Goal: Find specific page/section: Find specific page/section

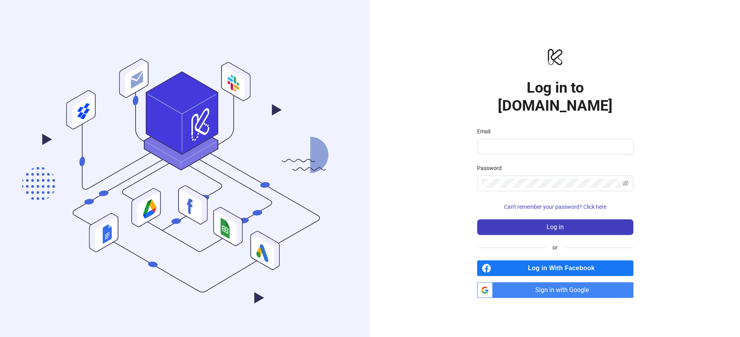
click at [555, 283] on span "Sign in with Google" at bounding box center [565, 290] width 138 height 16
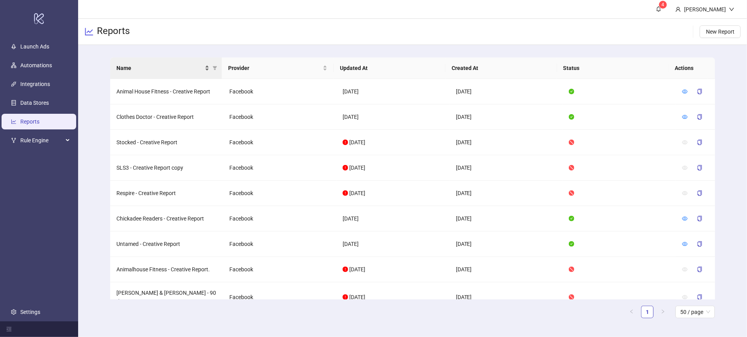
click at [131, 64] on span "Name" at bounding box center [159, 68] width 87 height 9
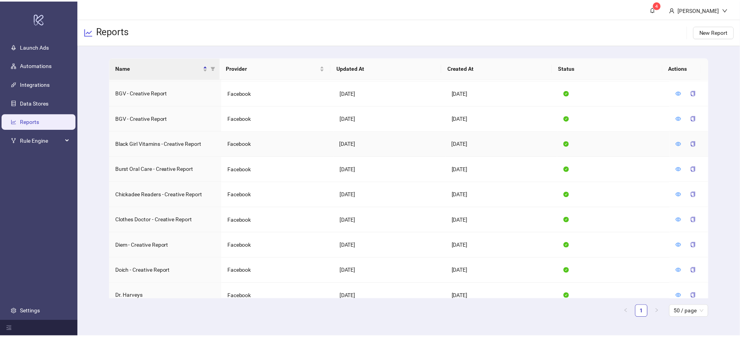
scroll to position [54, 0]
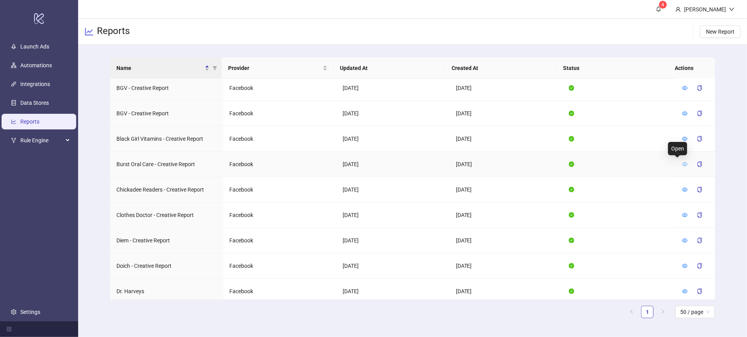
click at [683, 162] on icon "eye" at bounding box center [685, 163] width 5 height 5
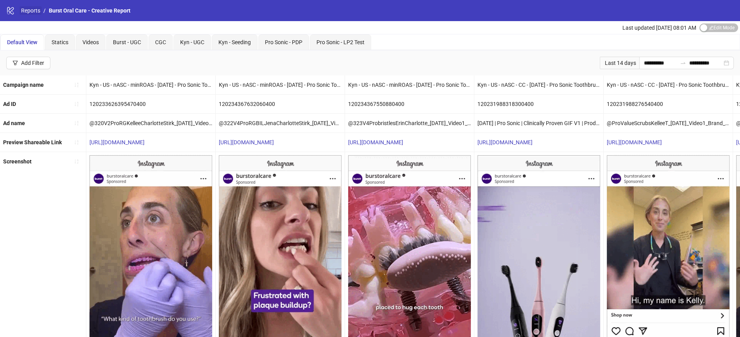
click at [31, 9] on link "Reports" at bounding box center [31, 10] width 22 height 9
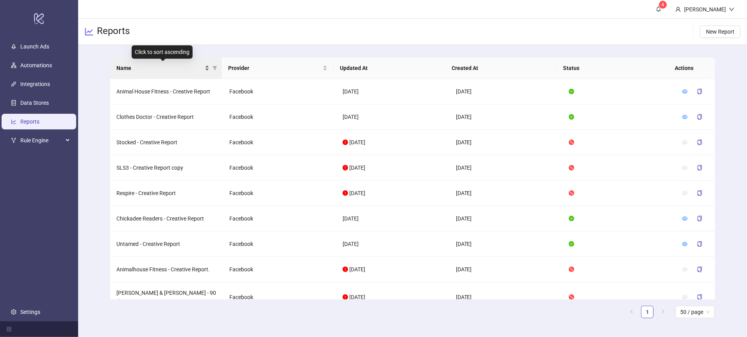
click at [125, 70] on span "Name" at bounding box center [159, 68] width 87 height 9
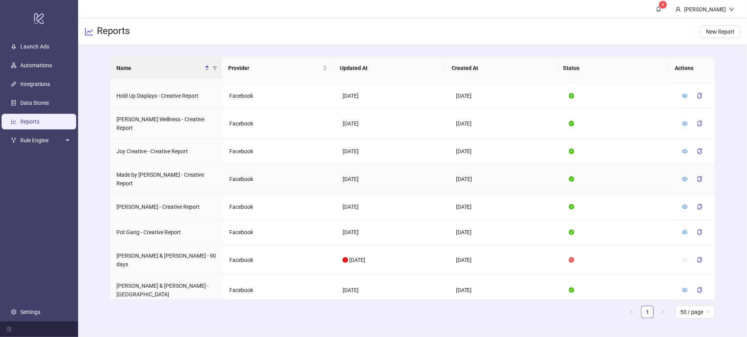
scroll to position [295, 0]
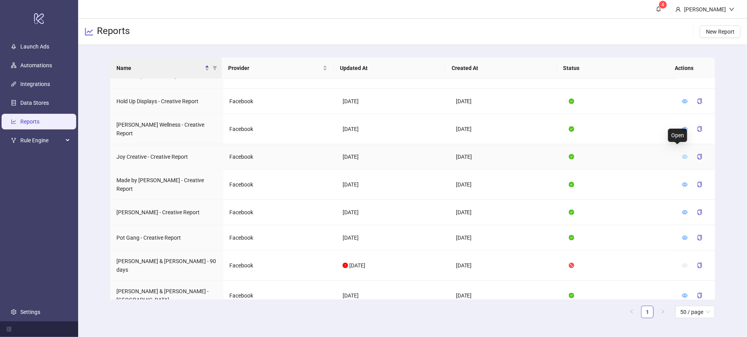
click at [683, 155] on icon "eye" at bounding box center [685, 157] width 5 height 4
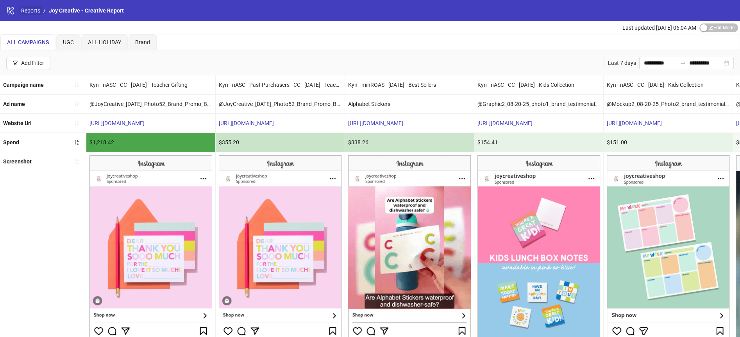
click at [34, 11] on link "Reports" at bounding box center [31, 10] width 22 height 9
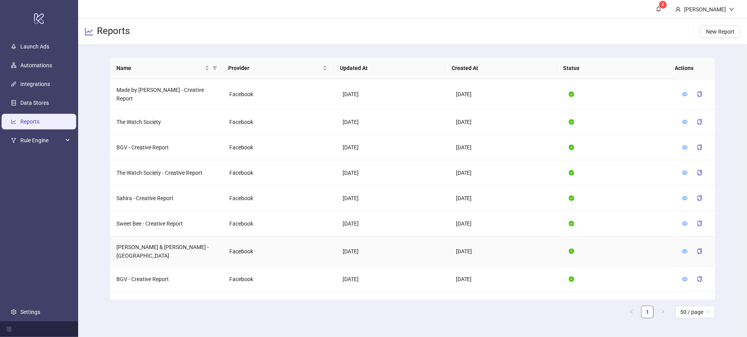
scroll to position [464, 0]
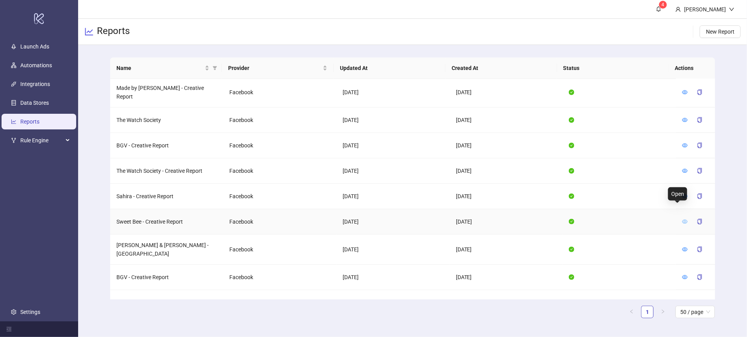
click at [683, 219] on icon "eye" at bounding box center [685, 221] width 5 height 5
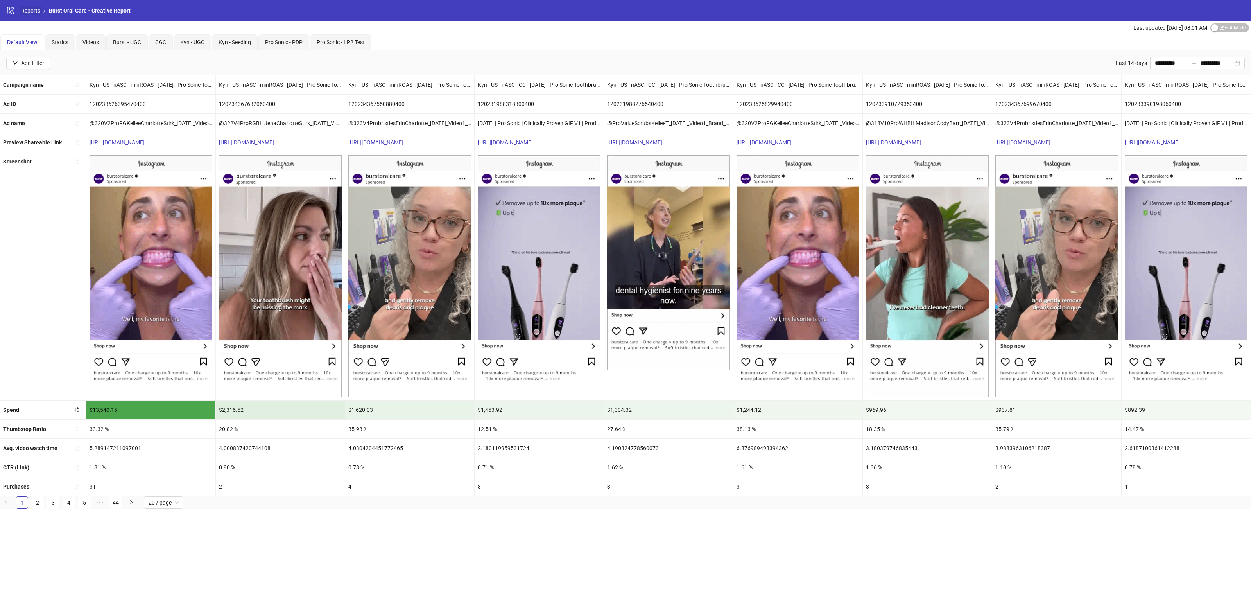
click at [33, 11] on link "Reports" at bounding box center [31, 10] width 22 height 9
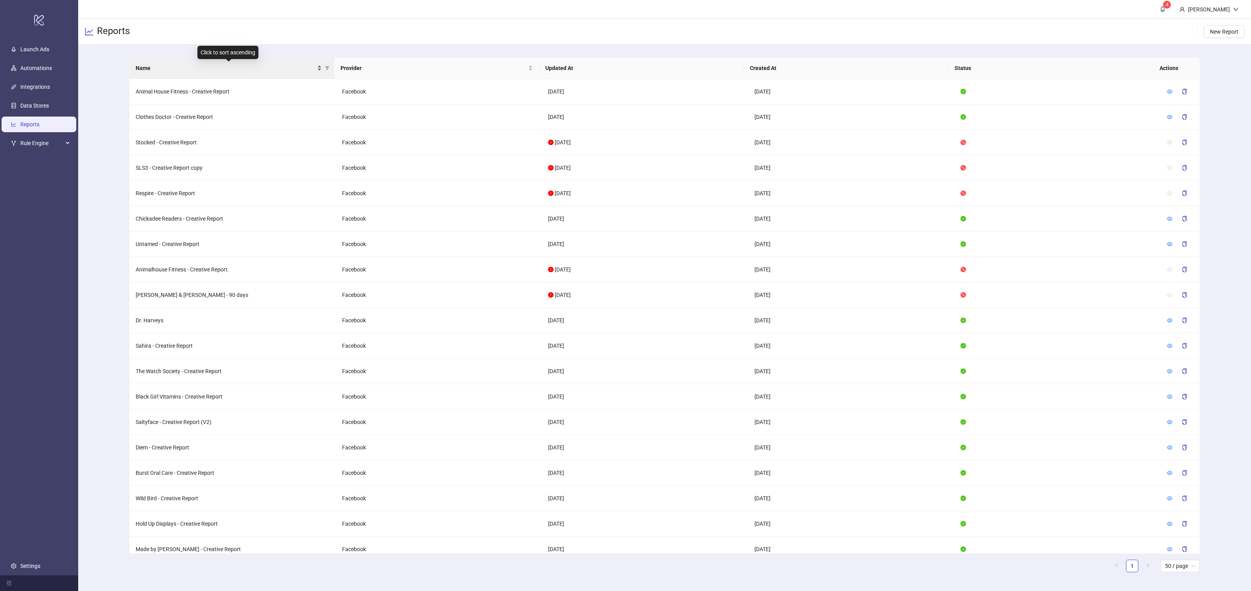
click at [154, 67] on span "Name" at bounding box center [226, 68] width 180 height 9
click at [174, 70] on span "Name" at bounding box center [226, 68] width 180 height 9
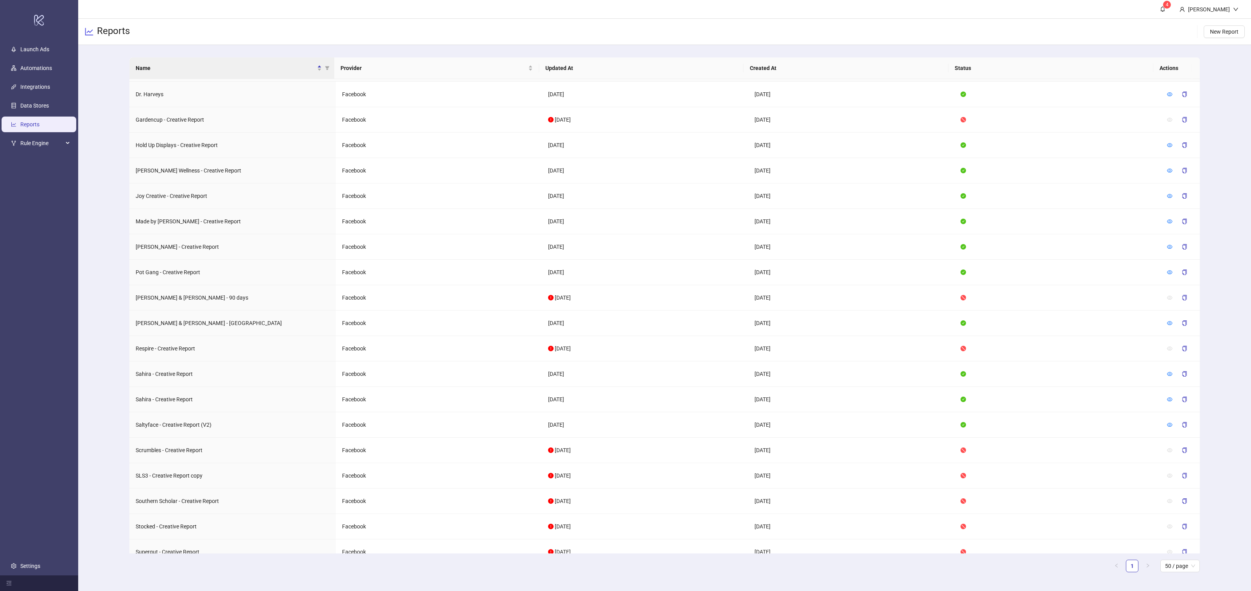
scroll to position [259, 0]
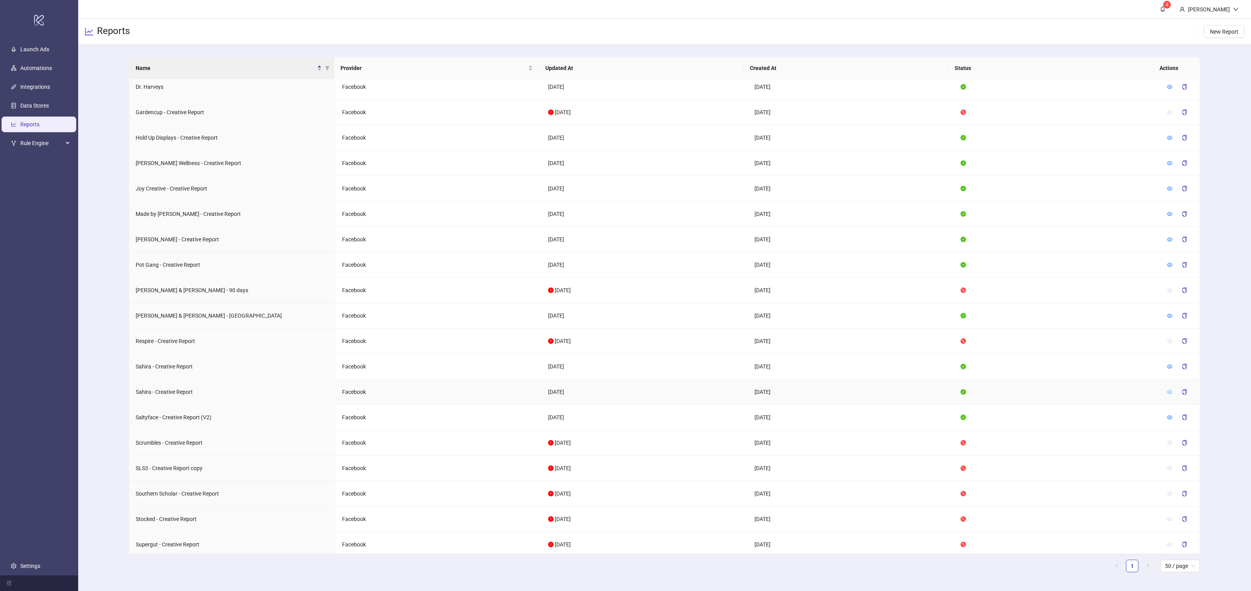
click at [1167, 389] on icon "eye" at bounding box center [1169, 391] width 5 height 5
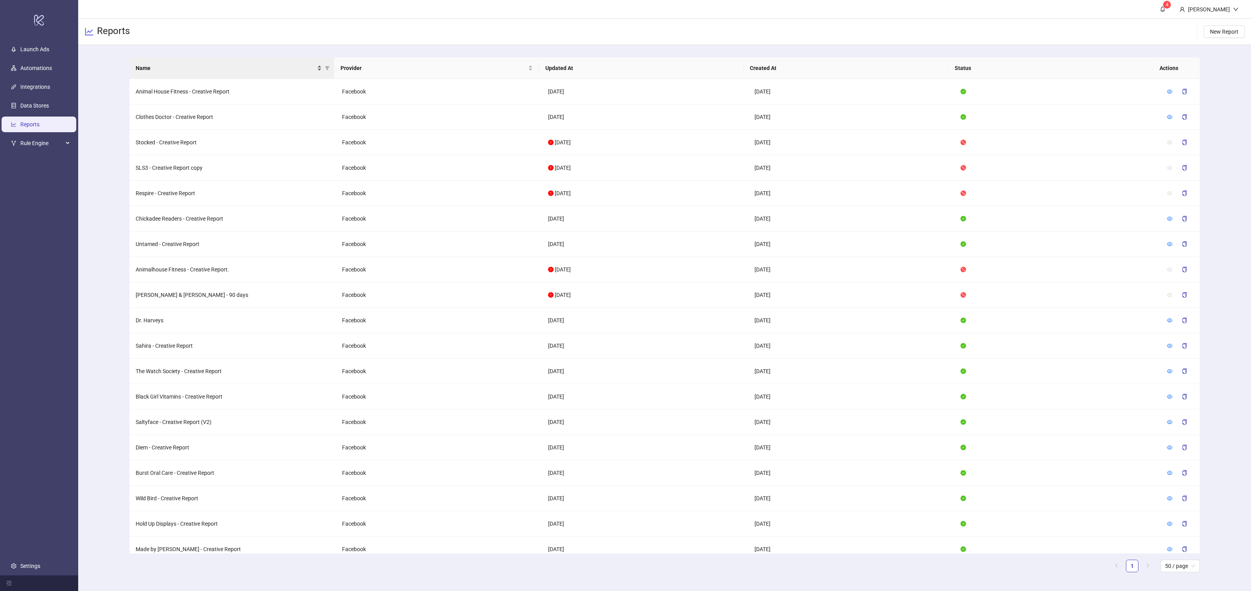
click at [168, 67] on span "Name" at bounding box center [226, 68] width 180 height 9
click at [1167, 394] on icon "eye" at bounding box center [1169, 396] width 5 height 5
click at [181, 67] on span "Name" at bounding box center [226, 68] width 180 height 9
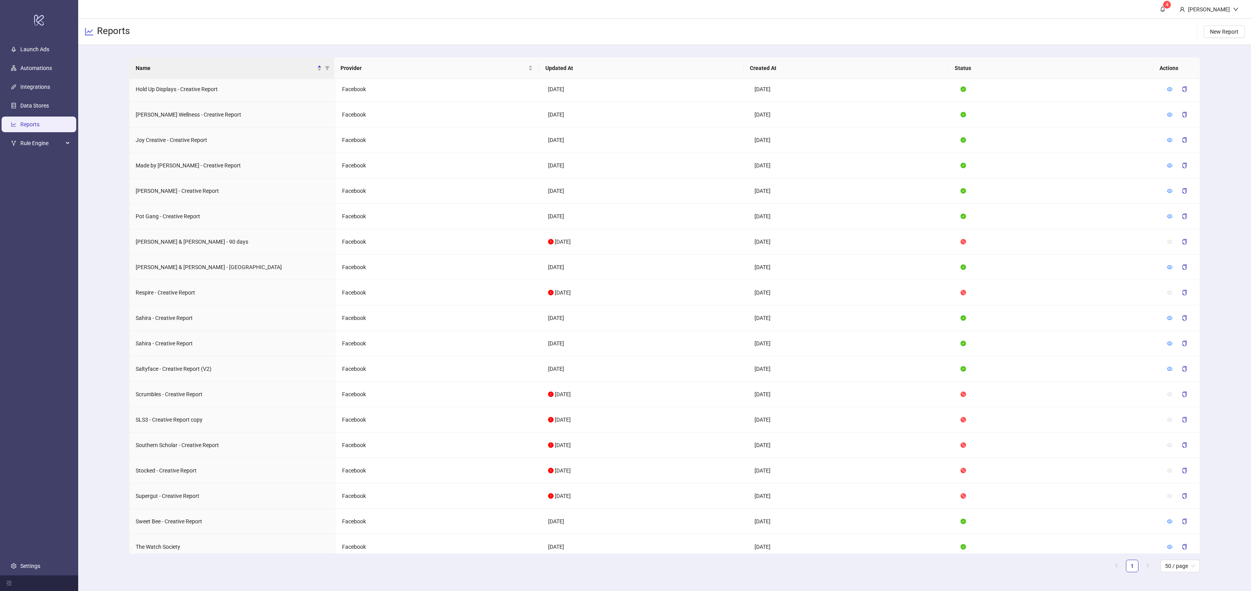
scroll to position [435, 0]
click at [1167, 493] on icon "eye" at bounding box center [1169, 495] width 5 height 4
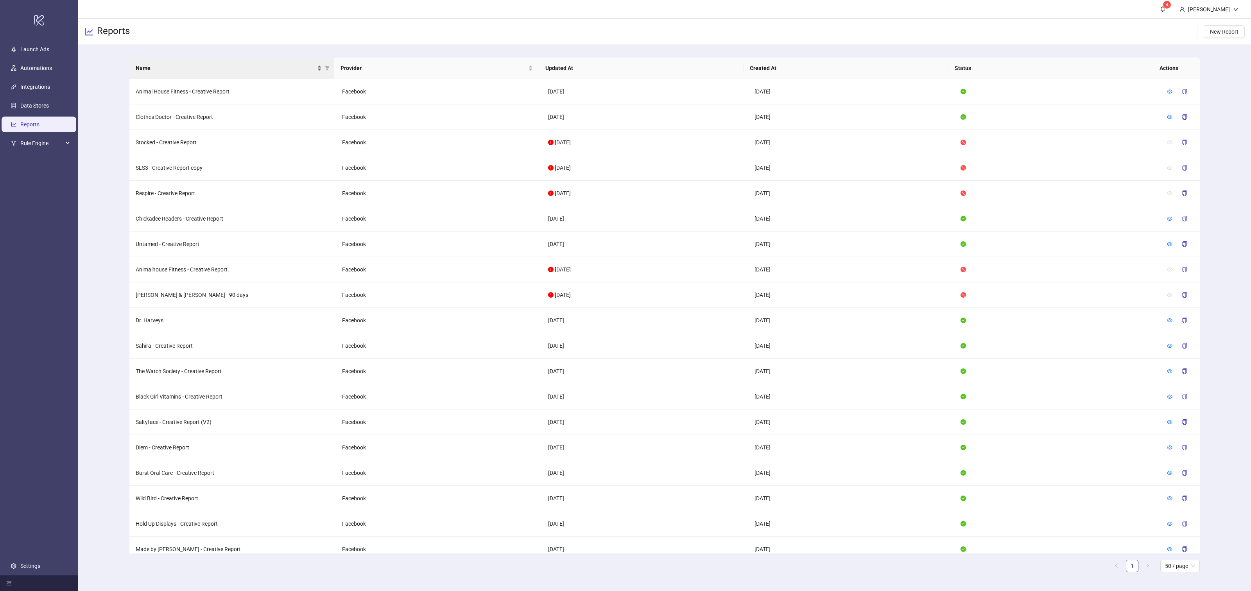
click at [185, 66] on span "Name" at bounding box center [226, 68] width 180 height 9
click at [1167, 242] on icon "eye" at bounding box center [1169, 243] width 5 height 5
